Goal: Task Accomplishment & Management: Manage account settings

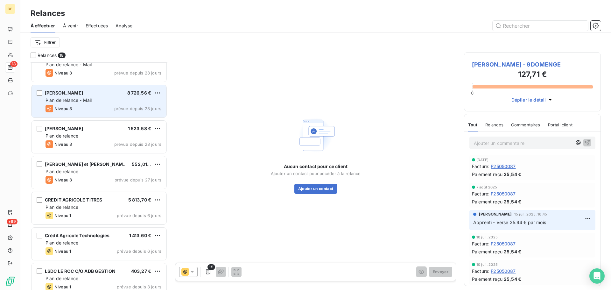
scroll to position [96, 0]
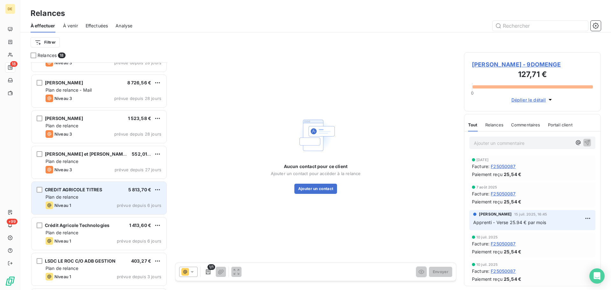
click at [94, 188] on span "CREDIT AGRICOLE TITRES" at bounding box center [73, 189] width 57 height 5
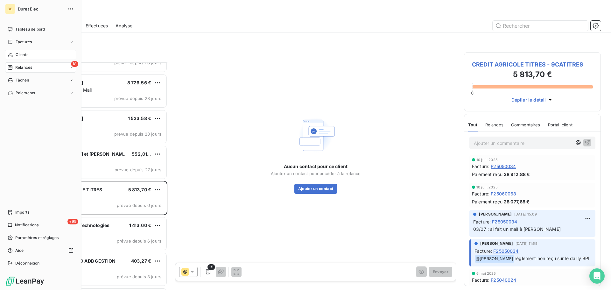
click at [20, 54] on span "Clients" at bounding box center [22, 55] width 13 height 6
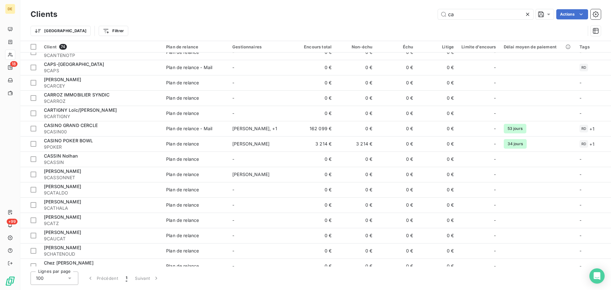
scroll to position [223, 0]
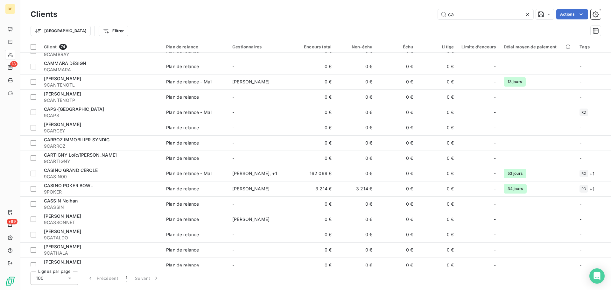
drag, startPoint x: 472, startPoint y: 16, endPoint x: 379, endPoint y: 8, distance: 93.2
click at [379, 8] on div "Clients ca Actions" at bounding box center [316, 14] width 570 height 13
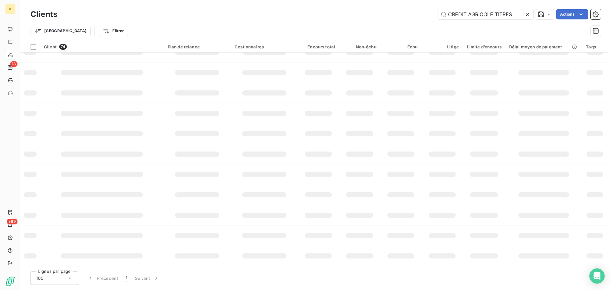
type input "CREDIT AGRICOLE TITRES"
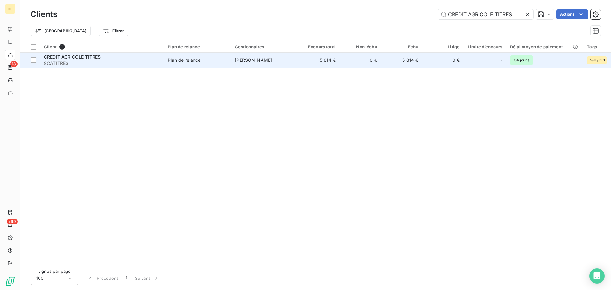
click at [353, 60] on td "0 €" at bounding box center [359, 59] width 41 height 15
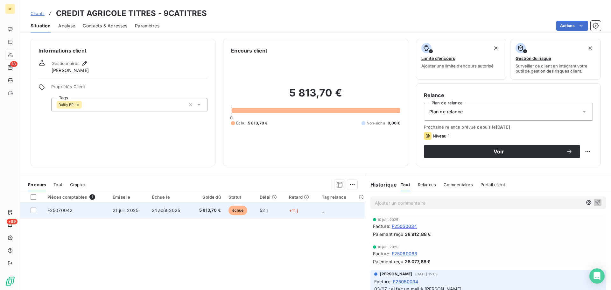
click at [78, 212] on td "F25070042" at bounding box center [76, 210] width 65 height 15
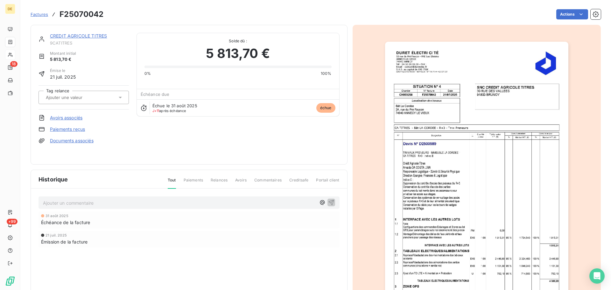
click at [60, 203] on p "Ajouter un commentaire ﻿" at bounding box center [179, 203] width 273 height 8
click at [329, 203] on icon "button" at bounding box center [331, 202] width 6 height 6
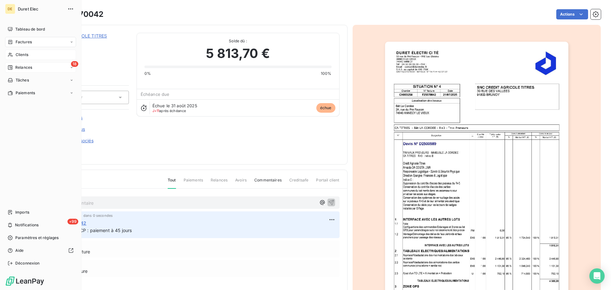
click at [24, 67] on span "Relances" at bounding box center [23, 68] width 17 height 6
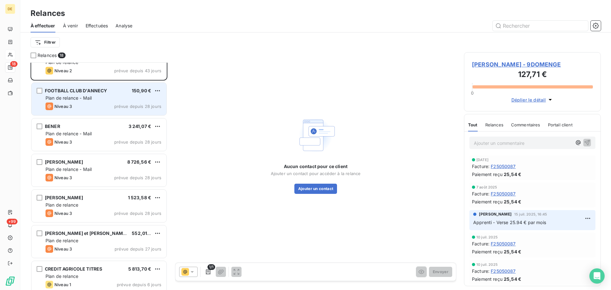
scroll to position [32, 0]
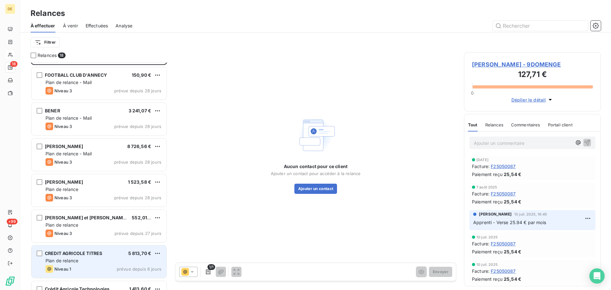
click at [110, 264] on div "CREDIT AGRICOLE TITRES 5 813,70 € Plan de relance Niveau 1 prévue depuis 6 jours" at bounding box center [98, 261] width 135 height 32
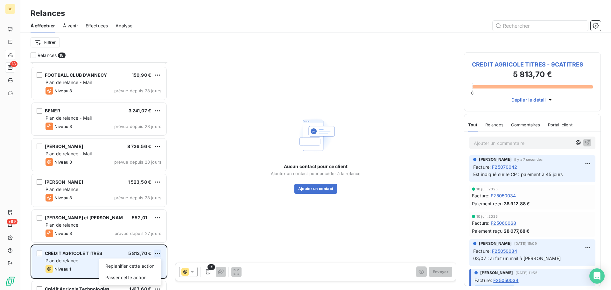
click at [156, 252] on html "DE 18 +99 Relances À effectuer À venir Effectuées Analyse Filtrer Relances 18 […" at bounding box center [305, 145] width 611 height 290
click at [132, 274] on div "Passer cette action" at bounding box center [129, 277] width 57 height 10
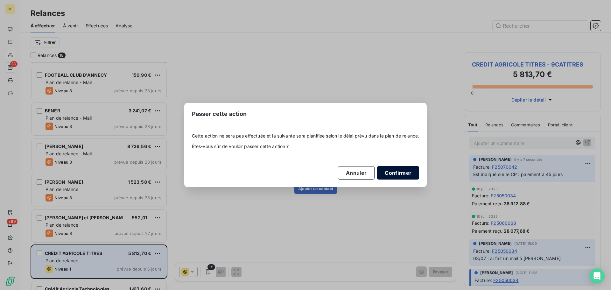
click at [404, 172] on button "Confirmer" at bounding box center [398, 172] width 42 height 13
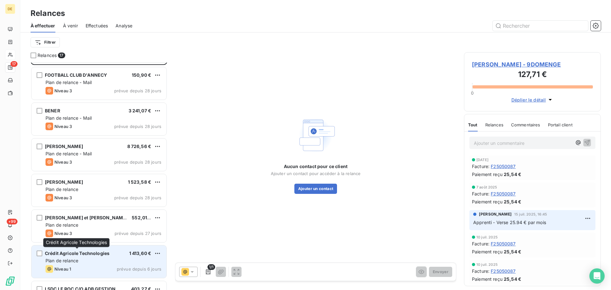
click at [99, 255] on span "Crédit Agricole Technologies" at bounding box center [77, 252] width 65 height 5
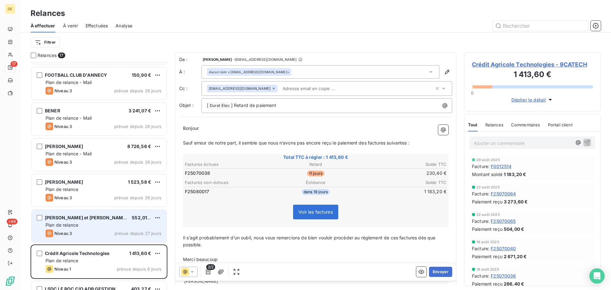
scroll to position [128, 0]
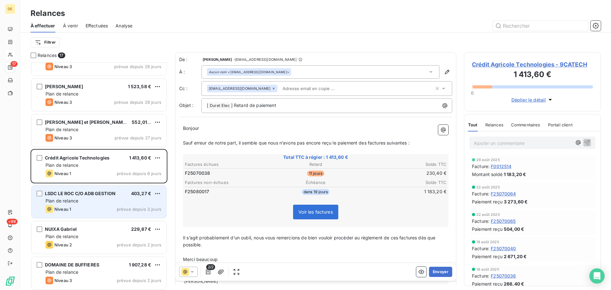
click at [104, 204] on div "LSDC LE ROC C/O ADB GESTION 403,27 € Plan de relance Niveau 1 prévue depuis 3 j…" at bounding box center [98, 201] width 135 height 32
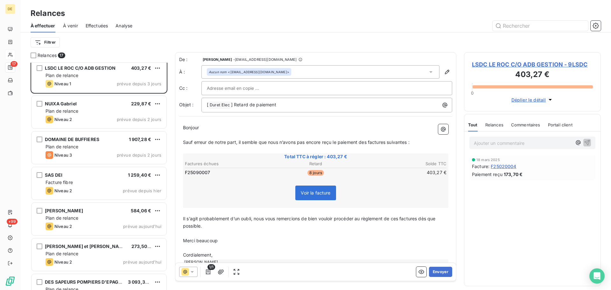
scroll to position [255, 0]
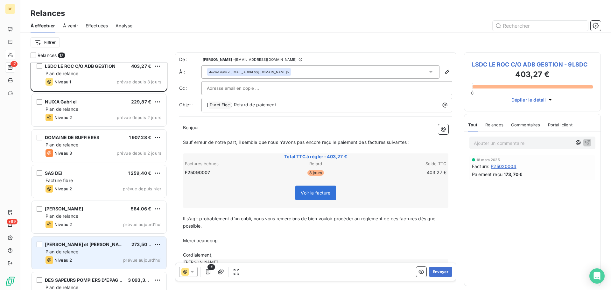
click at [84, 248] on div "[PERSON_NAME] et [PERSON_NAME] 273,50 € Plan de relance Niveau 2 prévue [DATE]" at bounding box center [98, 252] width 135 height 32
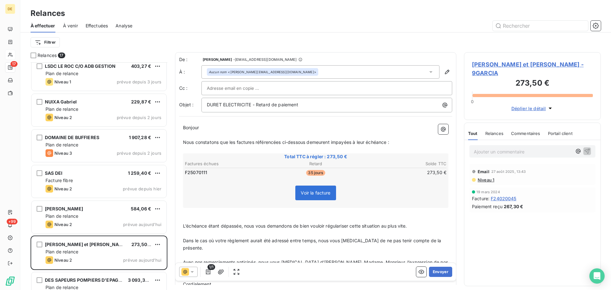
click at [212, 88] on input "text" at bounding box center [241, 88] width 68 height 10
type input "[PERSON_NAME][EMAIL_ADDRESS][DOMAIN_NAME]"
click at [435, 274] on button "Envoyer" at bounding box center [440, 272] width 23 height 10
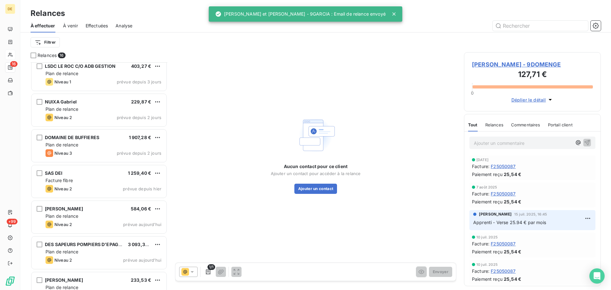
scroll to position [287, 0]
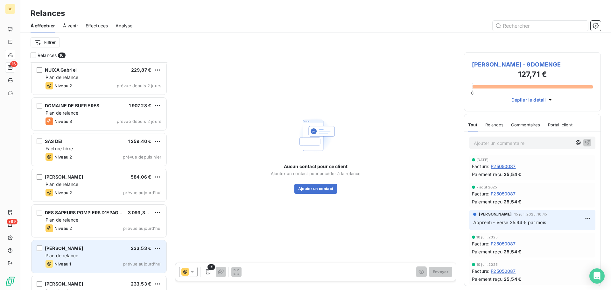
click at [83, 248] on div "BAREZZANI [PERSON_NAME] 233,53 €" at bounding box center [103, 248] width 116 height 6
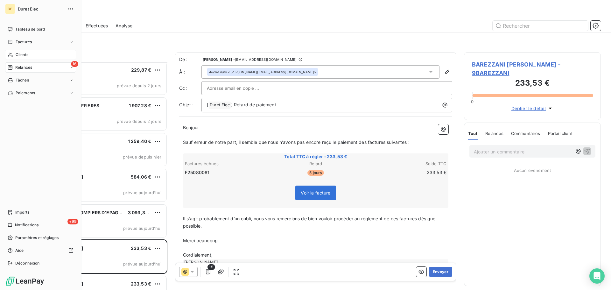
click at [21, 54] on span "Clients" at bounding box center [22, 55] width 13 height 6
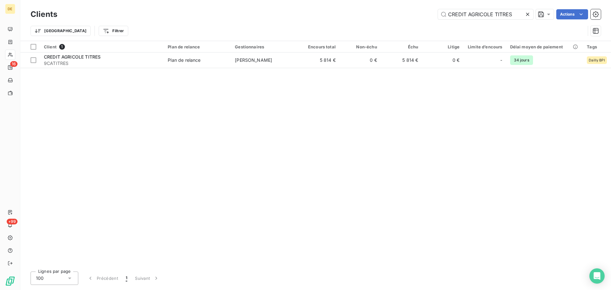
click at [527, 13] on icon at bounding box center [527, 14] width 6 height 6
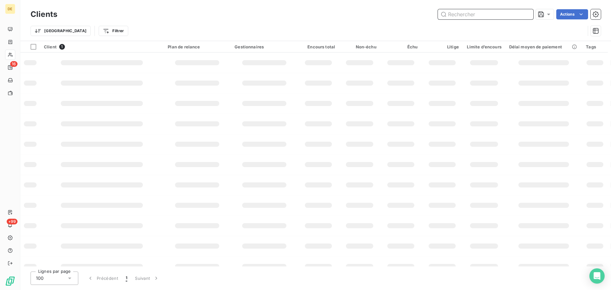
click at [470, 14] on input "text" at bounding box center [485, 14] width 95 height 10
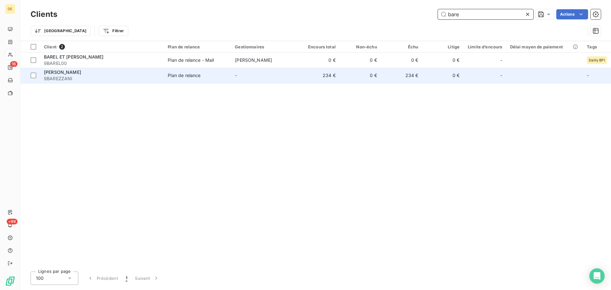
type input "bare"
click at [237, 81] on td "-" at bounding box center [264, 75] width 67 height 15
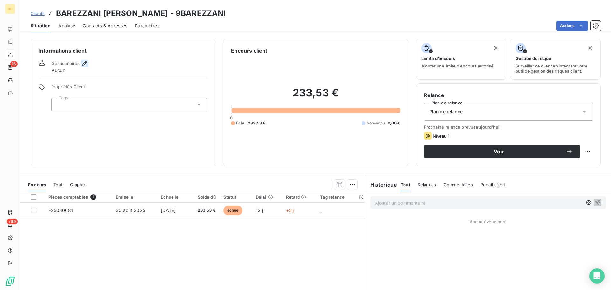
click at [85, 63] on icon "button" at bounding box center [84, 63] width 4 height 4
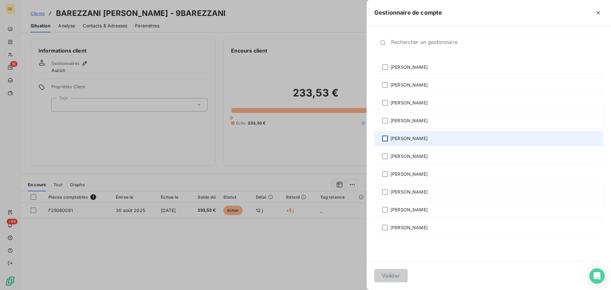
click at [386, 138] on div at bounding box center [385, 138] width 6 height 6
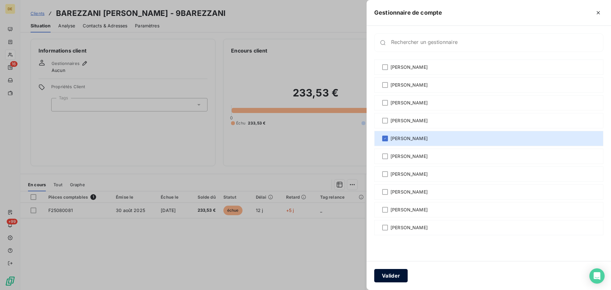
click at [393, 275] on button "Valider" at bounding box center [390, 275] width 33 height 13
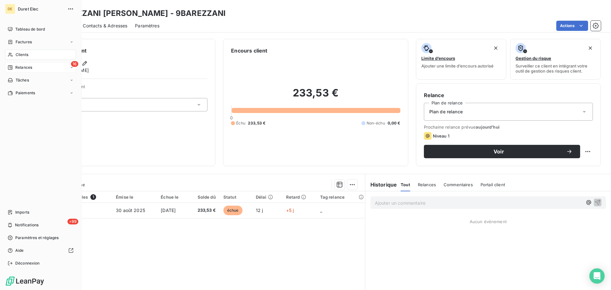
click at [34, 70] on div "16 Relances" at bounding box center [40, 67] width 71 height 10
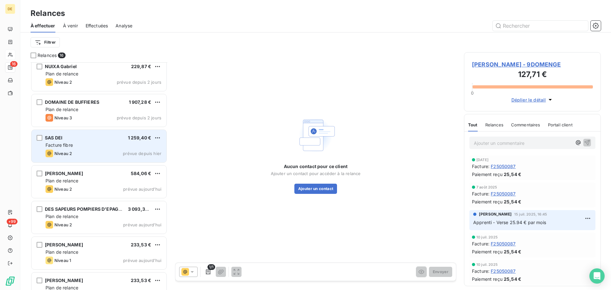
scroll to position [343, 0]
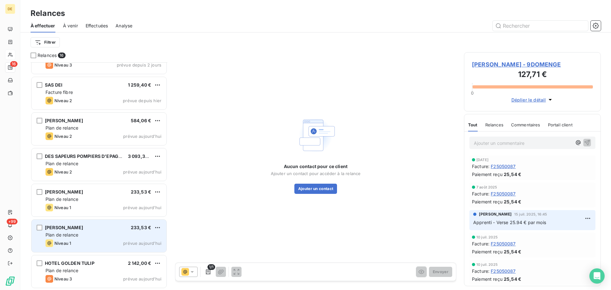
click at [75, 233] on span "Plan de relance" at bounding box center [61, 234] width 33 height 5
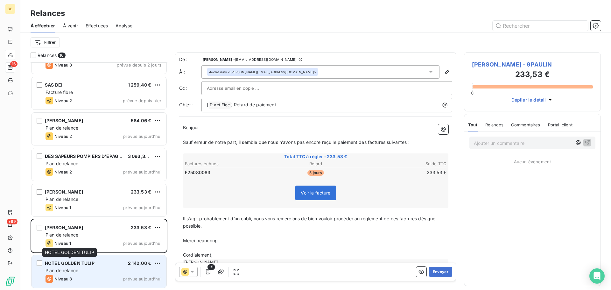
click at [84, 265] on span "HOTEL GOLDEN TULIP" at bounding box center [70, 262] width 50 height 5
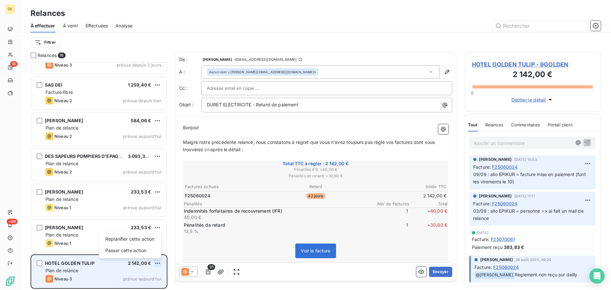
click at [157, 261] on html "DE 16 +99 Relances À effectuer À venir Effectuées Analyse Filtrer Relances 16 N…" at bounding box center [305, 145] width 611 height 290
click at [133, 239] on div "Replanifier cette action" at bounding box center [129, 239] width 57 height 10
select select "8"
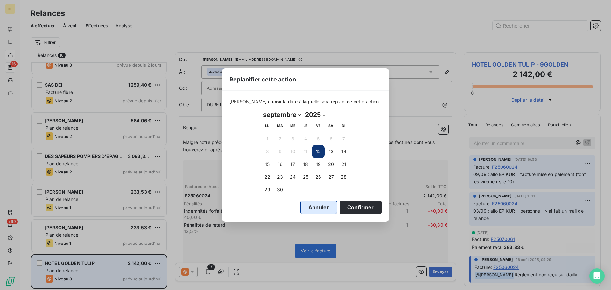
click at [311, 208] on button "Annuler" at bounding box center [318, 206] width 37 height 13
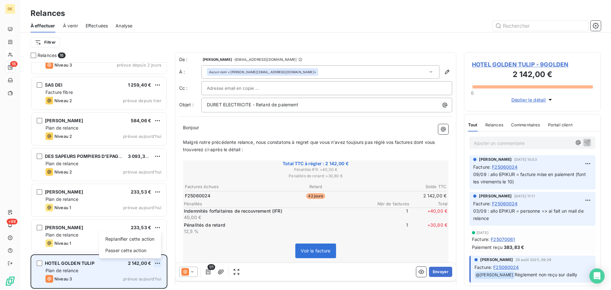
click at [156, 260] on html "DE 16 +99 Relances À effectuer À venir Effectuées Analyse Filtrer Relances 16 N…" at bounding box center [305, 145] width 611 height 290
click at [127, 250] on div "Passer cette action" at bounding box center [129, 250] width 57 height 10
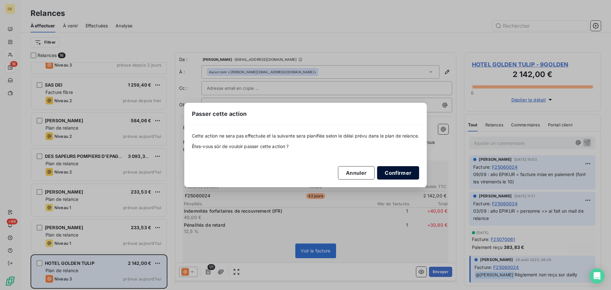
click at [407, 173] on button "Confirmer" at bounding box center [398, 172] width 42 height 13
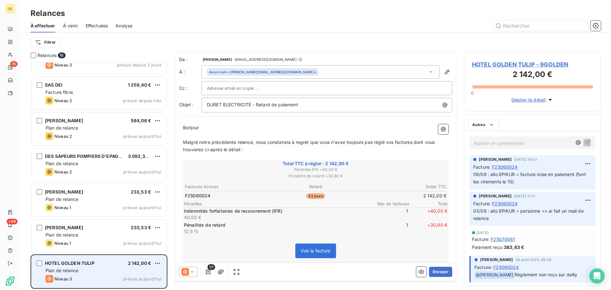
scroll to position [307, 0]
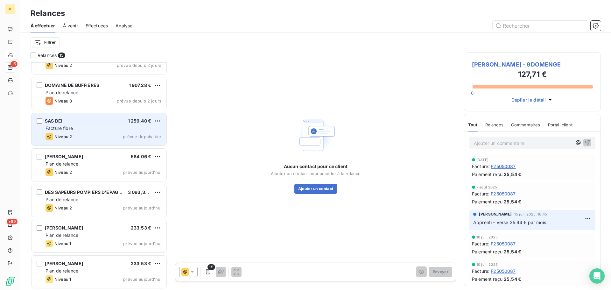
click at [70, 122] on div "SAS DEI 1 259,40 €" at bounding box center [103, 121] width 116 height 6
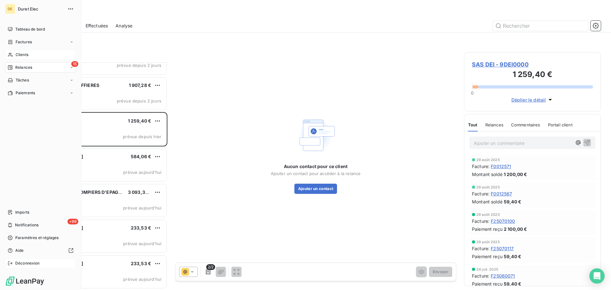
click at [31, 260] on span "Déconnexion" at bounding box center [27, 263] width 24 height 6
